Goal: Task Accomplishment & Management: Manage account settings

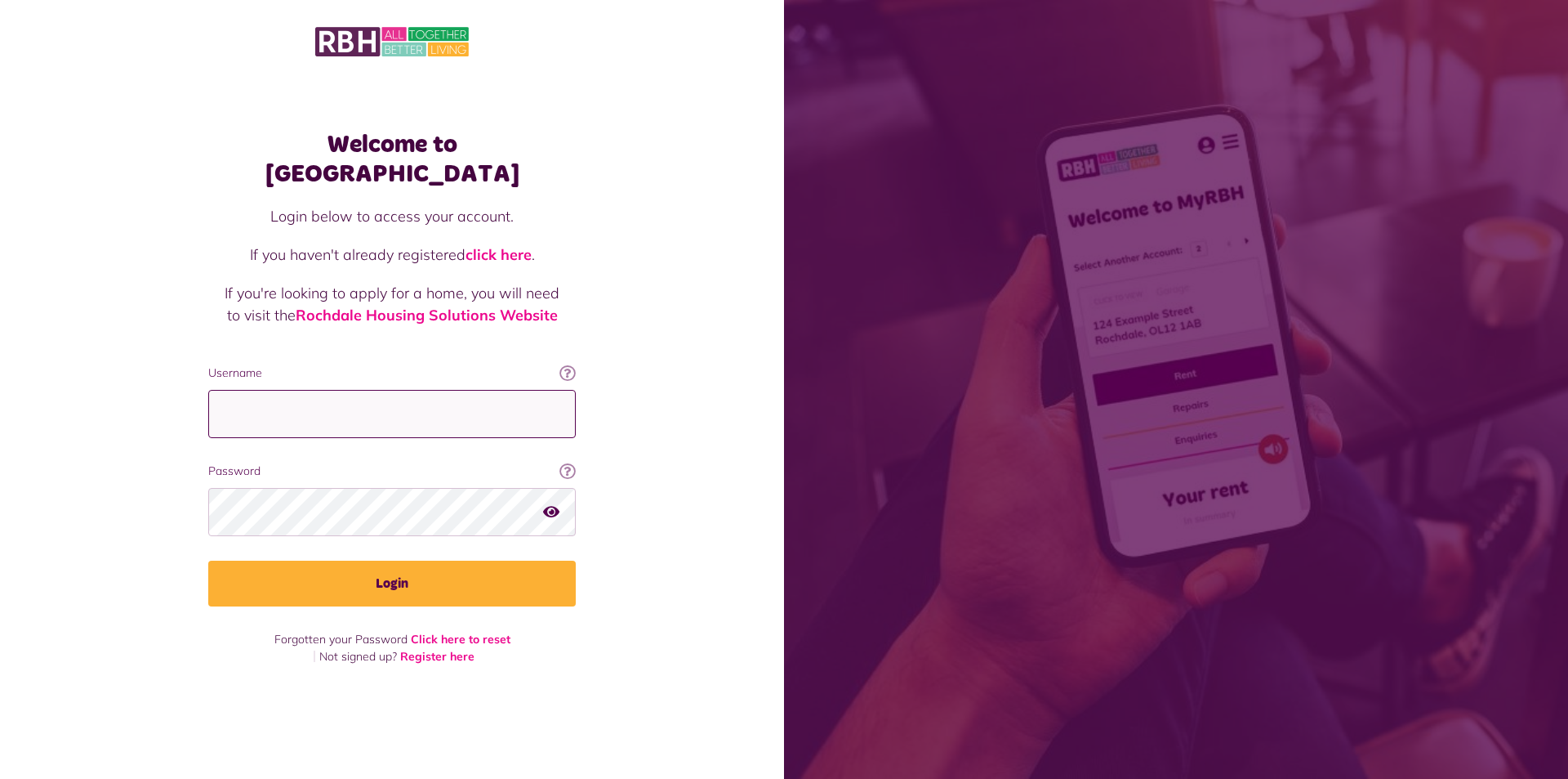
click at [241, 394] on input "Username" at bounding box center [392, 414] width 368 height 48
type input "**********"
click at [208, 560] on button "Login" at bounding box center [392, 583] width 368 height 45
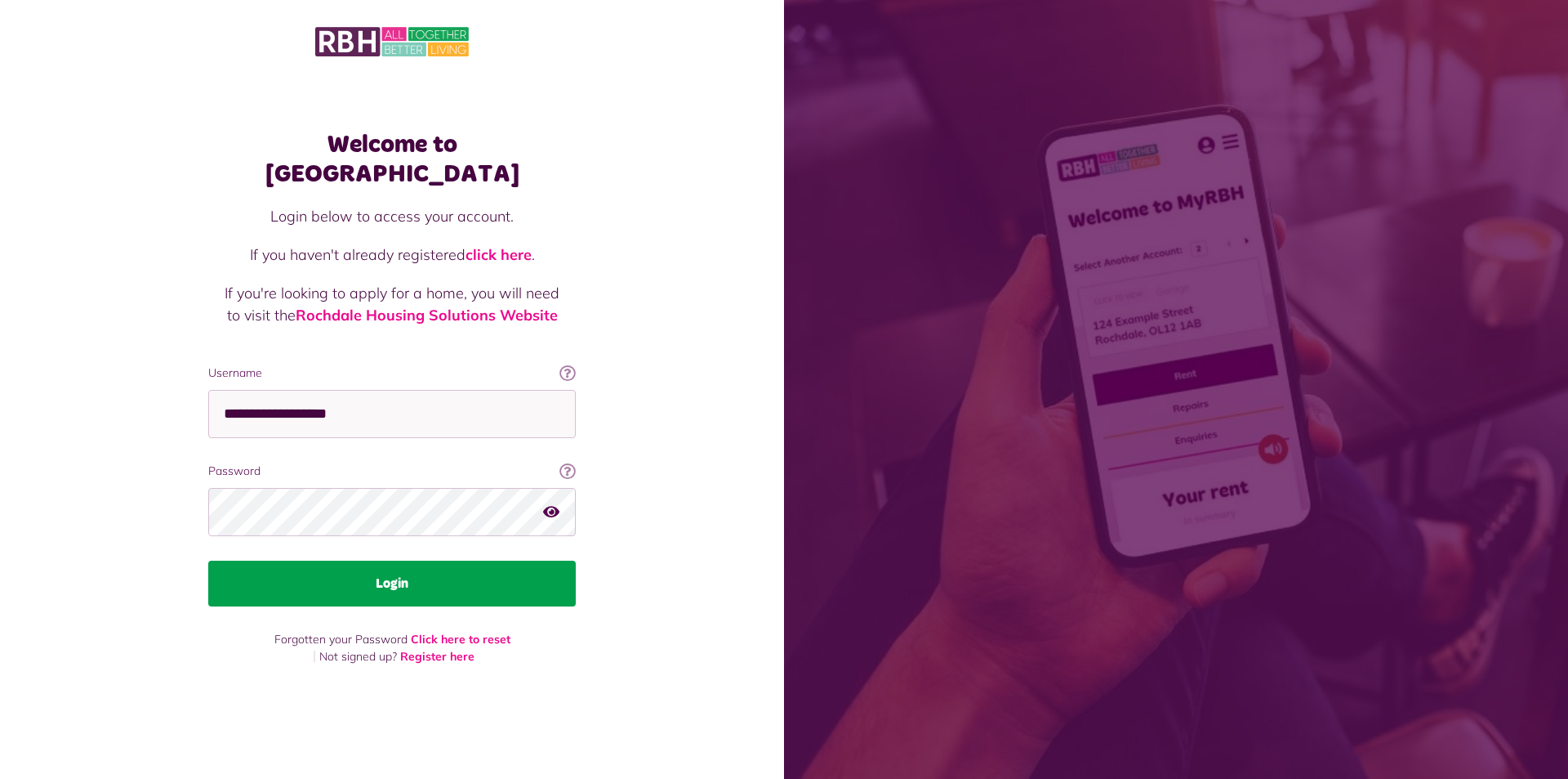
click at [406, 571] on button "Login" at bounding box center [392, 583] width 368 height 45
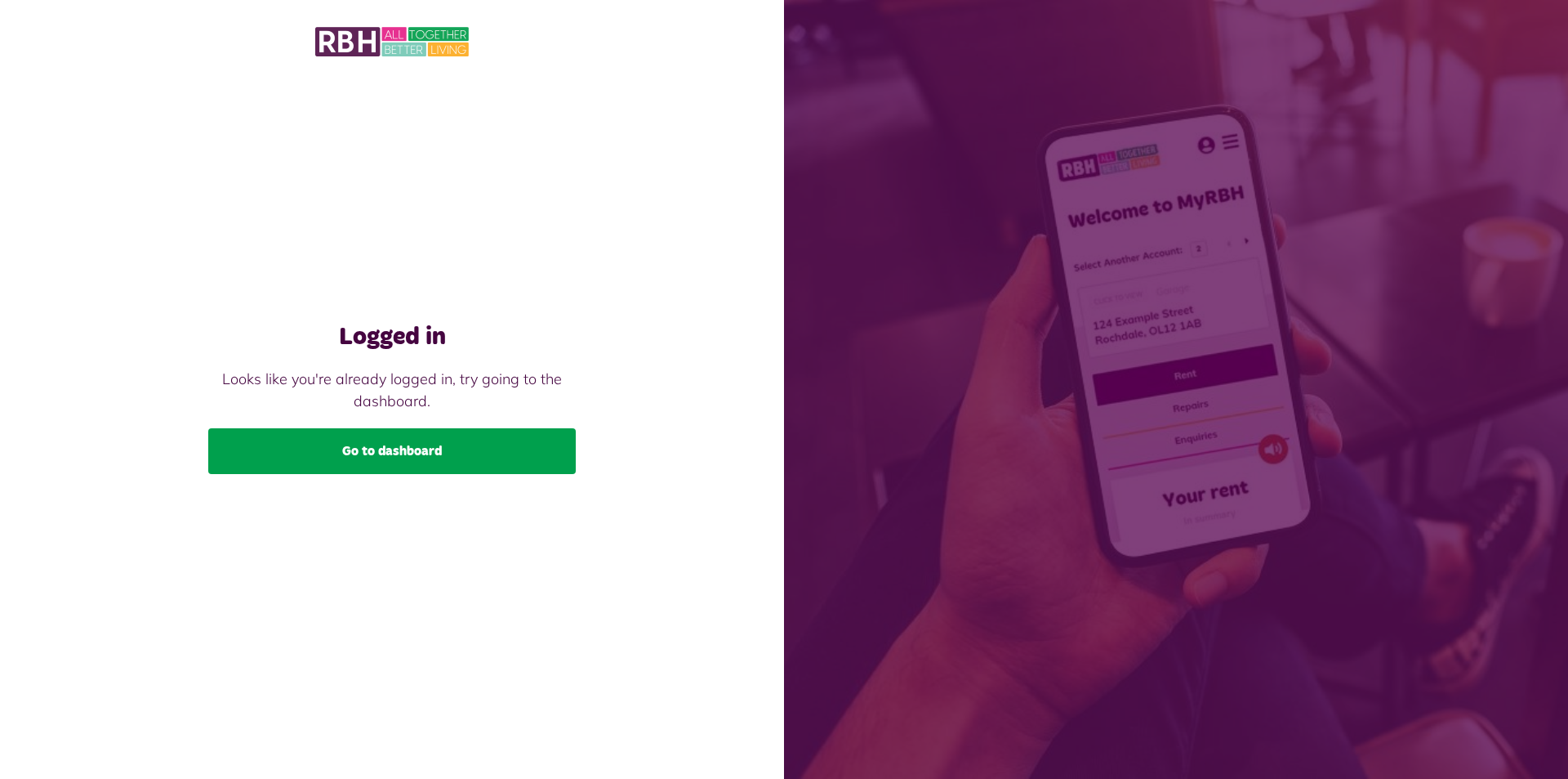
click at [396, 453] on link "Go to dashboard" at bounding box center [392, 451] width 368 height 45
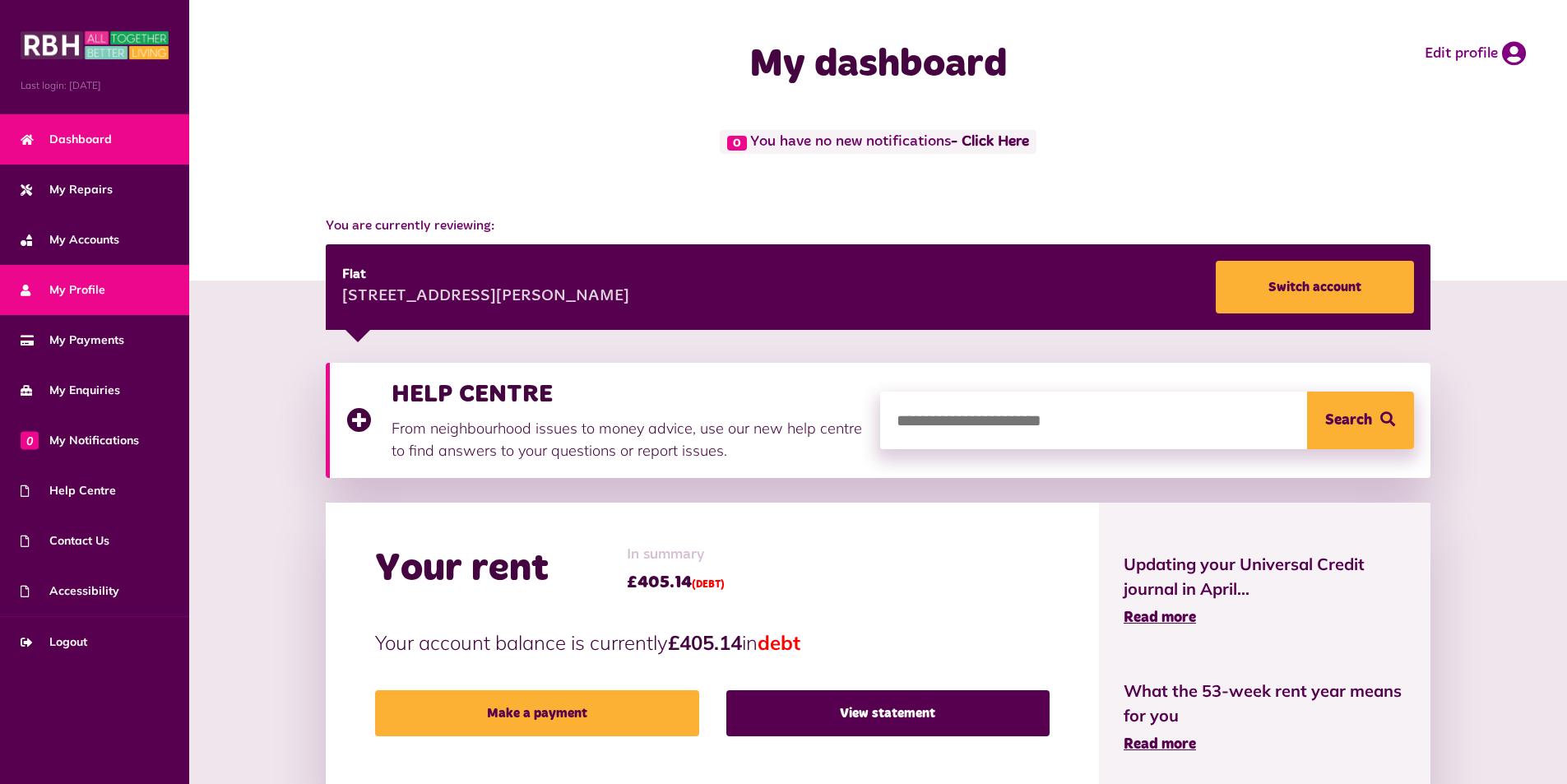
click at [113, 286] on link "My Profile" at bounding box center [94, 289] width 189 height 50
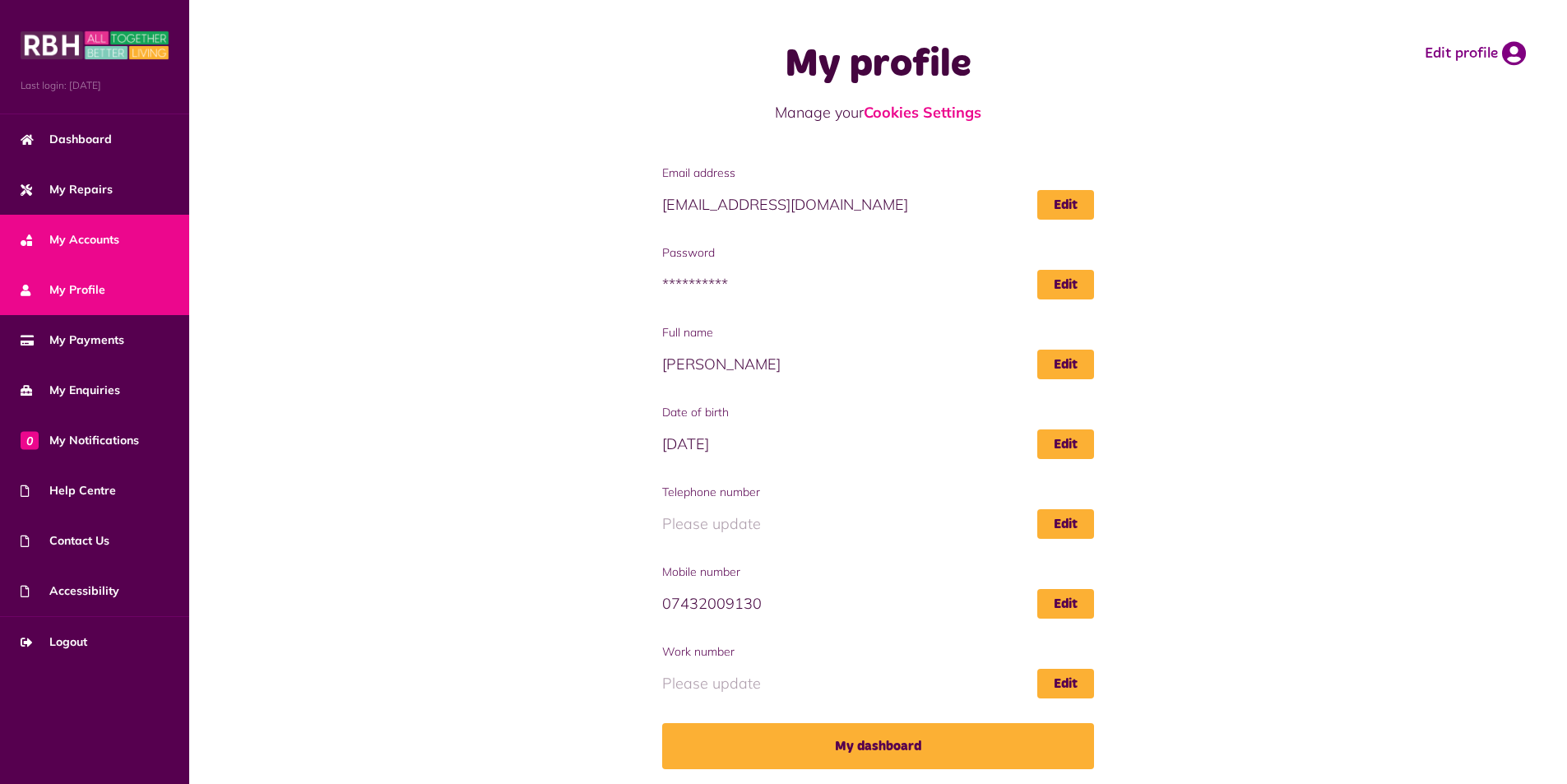
click at [80, 245] on span "My Accounts" at bounding box center [70, 240] width 99 height 18
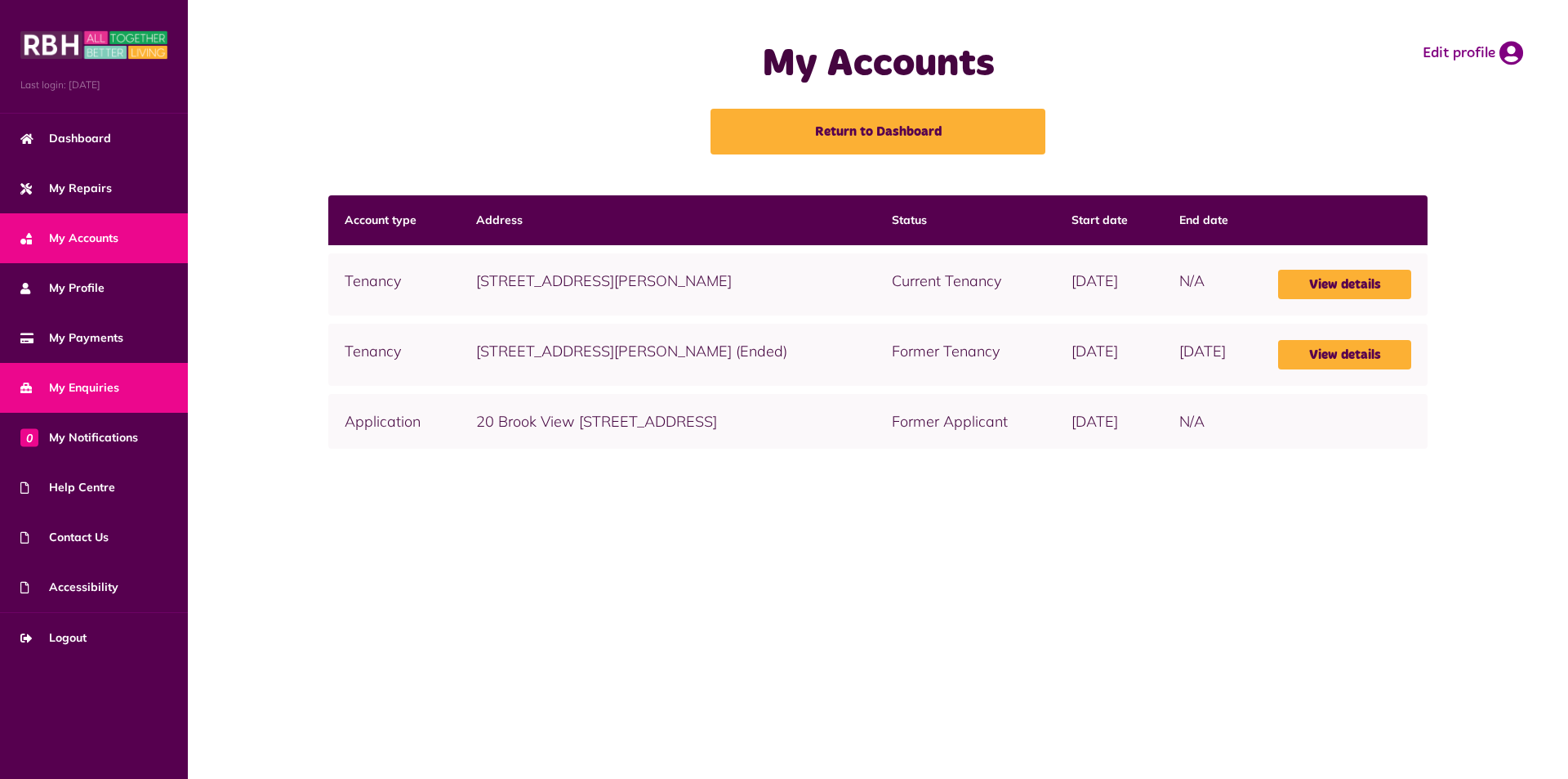
click at [95, 384] on span "My Enquiries" at bounding box center [69, 388] width 99 height 17
